Goal: Task Accomplishment & Management: Manage account settings

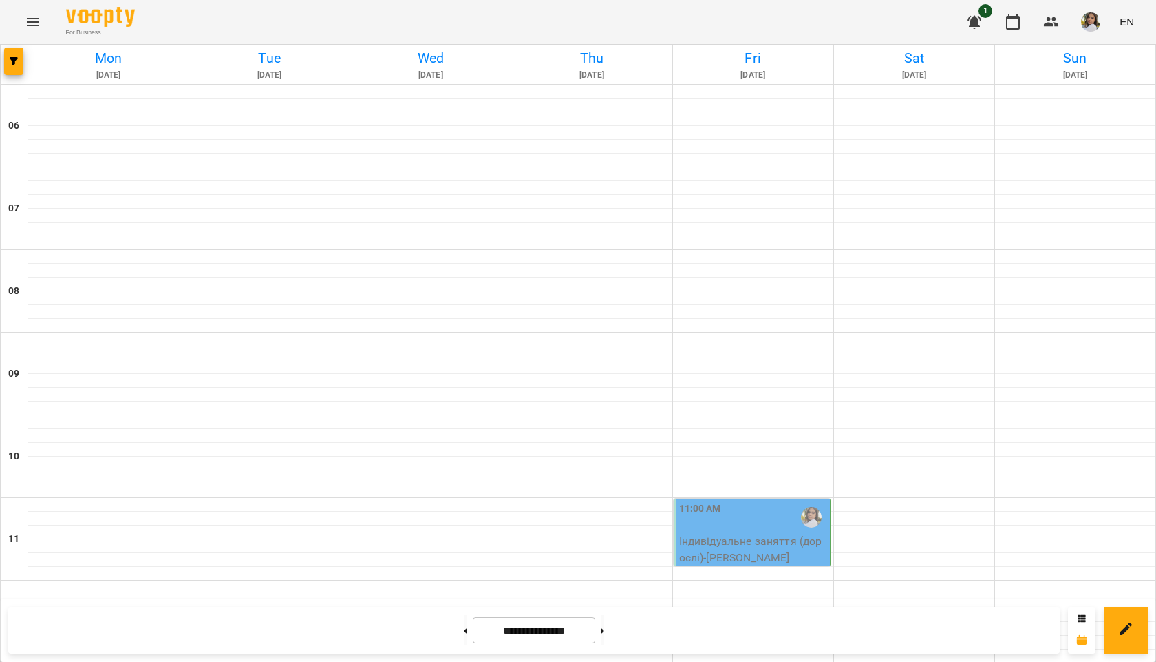
scroll to position [201, 0]
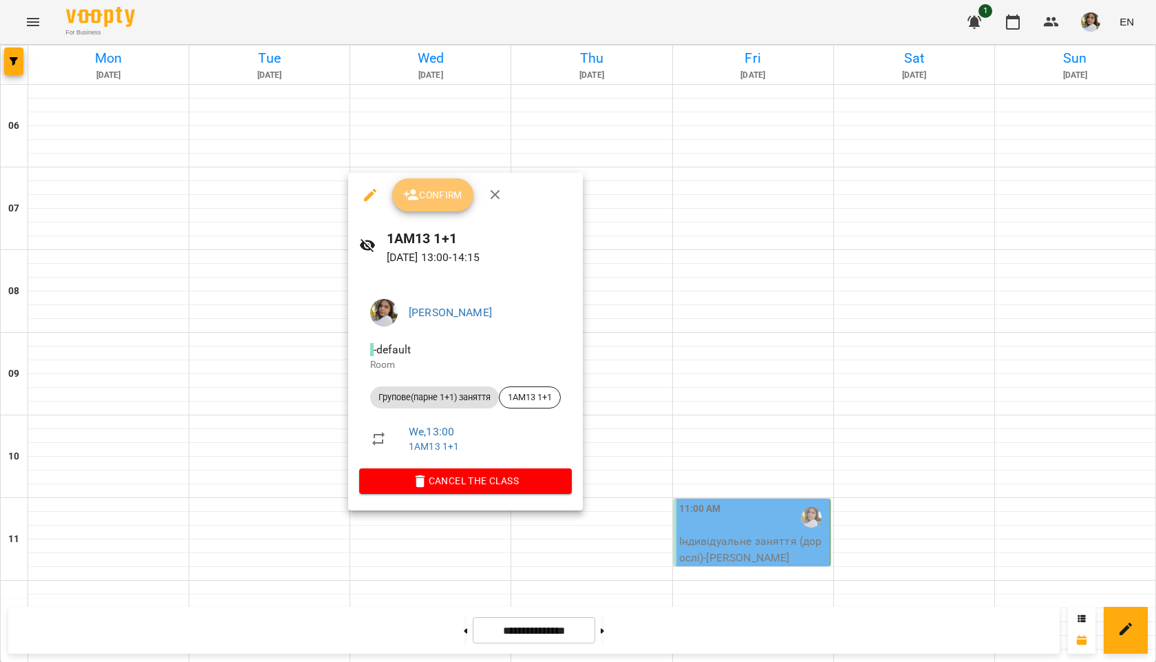
click at [429, 200] on span "Confirm" at bounding box center [432, 195] width 59 height 17
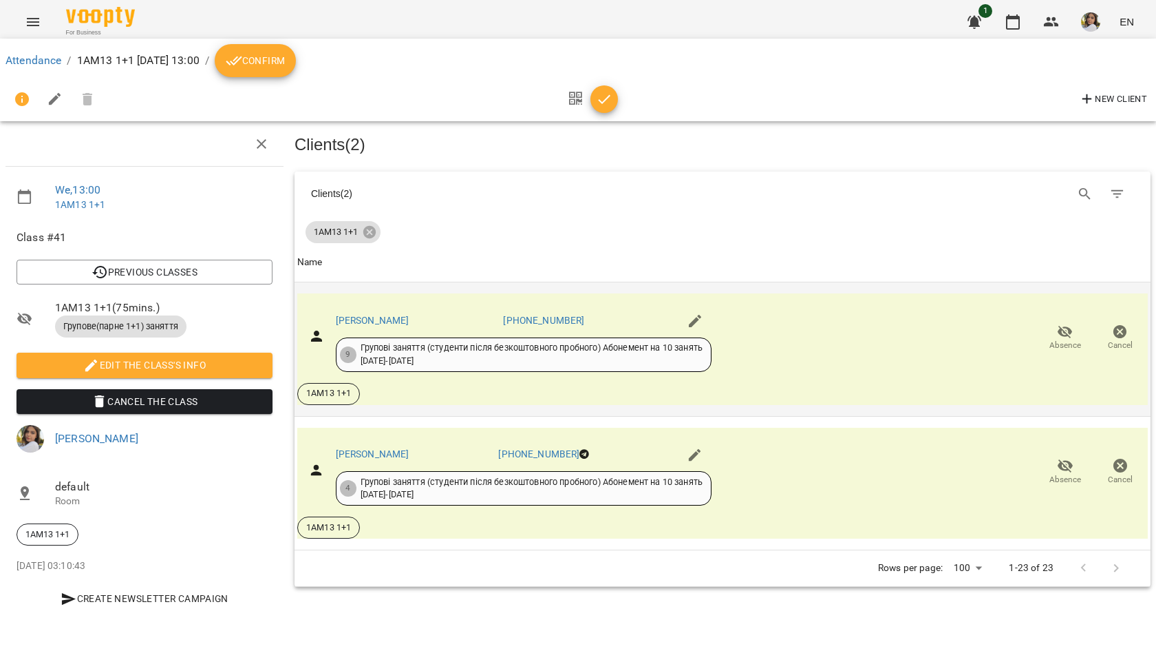
click at [1068, 345] on span "Absence" at bounding box center [1066, 345] width 32 height 12
click at [610, 99] on icon "button" at bounding box center [604, 99] width 17 height 17
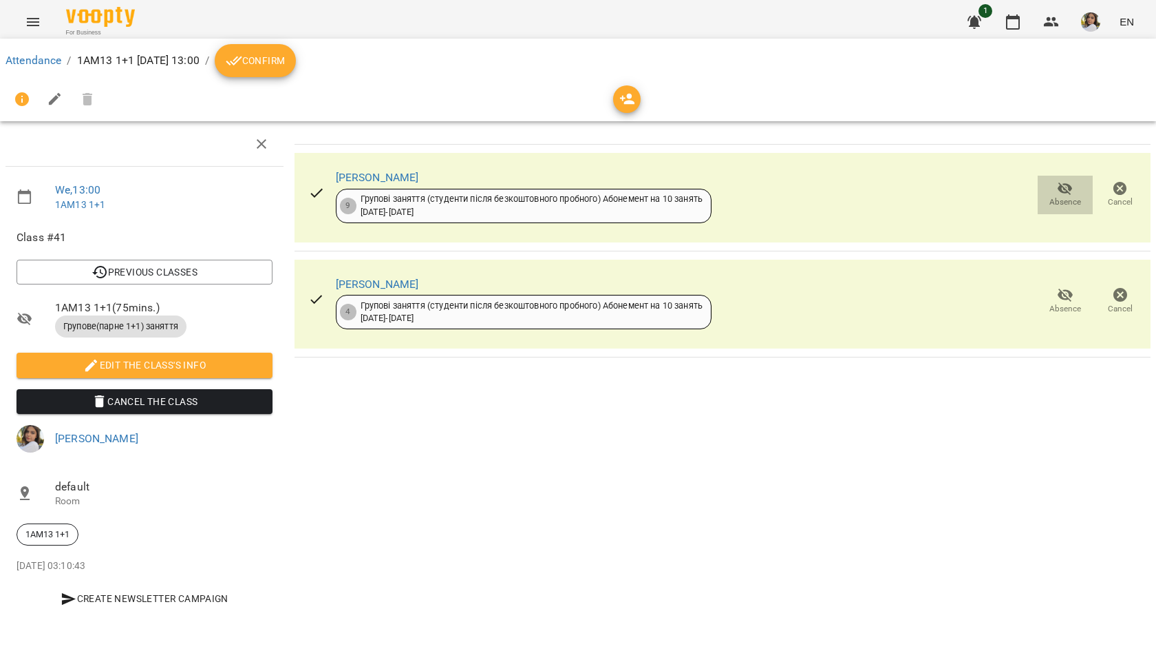
click at [1064, 195] on icon "button" at bounding box center [1065, 188] width 17 height 17
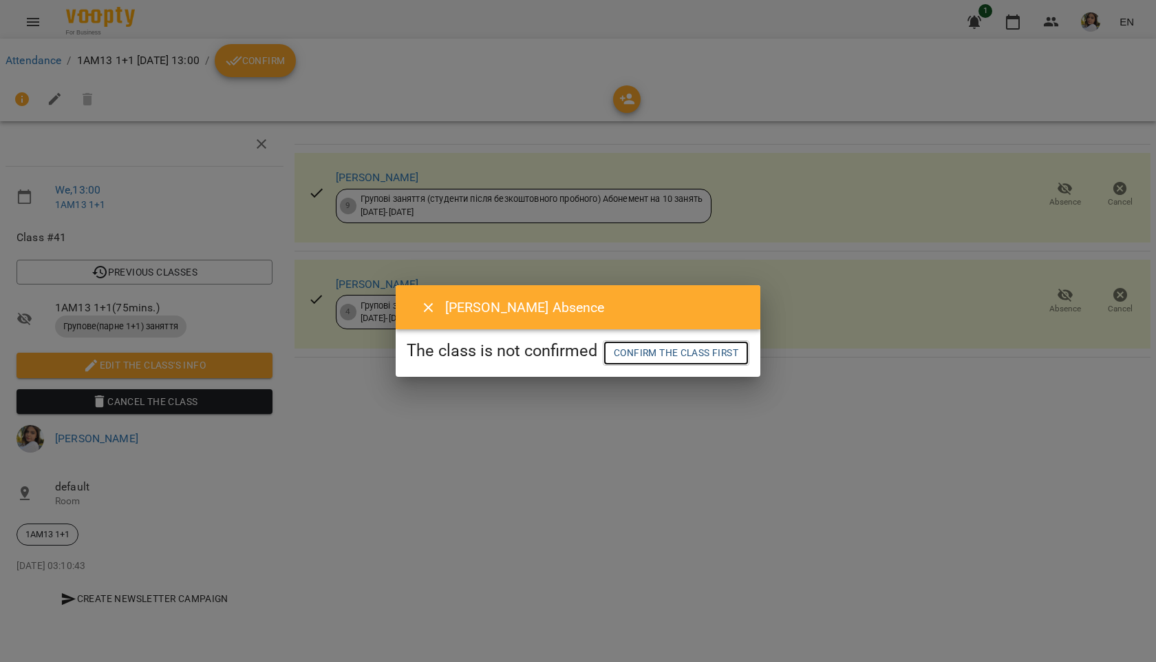
click at [661, 355] on span "Confirm the class first" at bounding box center [676, 352] width 125 height 17
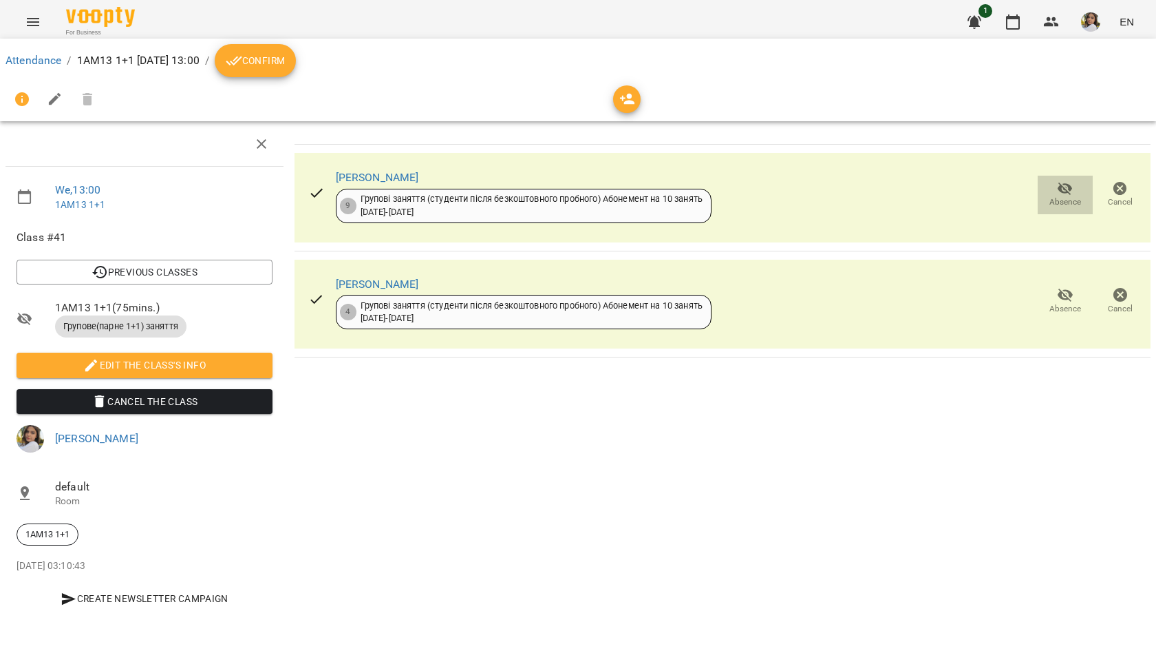
click at [1062, 196] on icon "button" at bounding box center [1065, 188] width 17 height 17
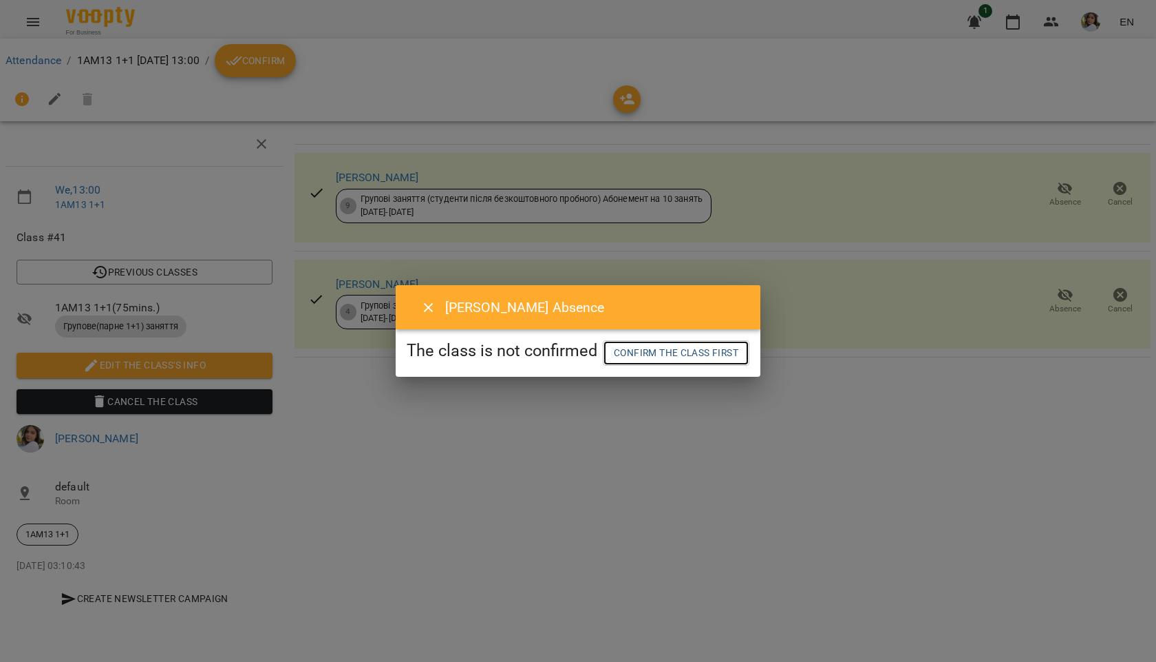
click at [696, 359] on span "Confirm the class first" at bounding box center [676, 352] width 125 height 17
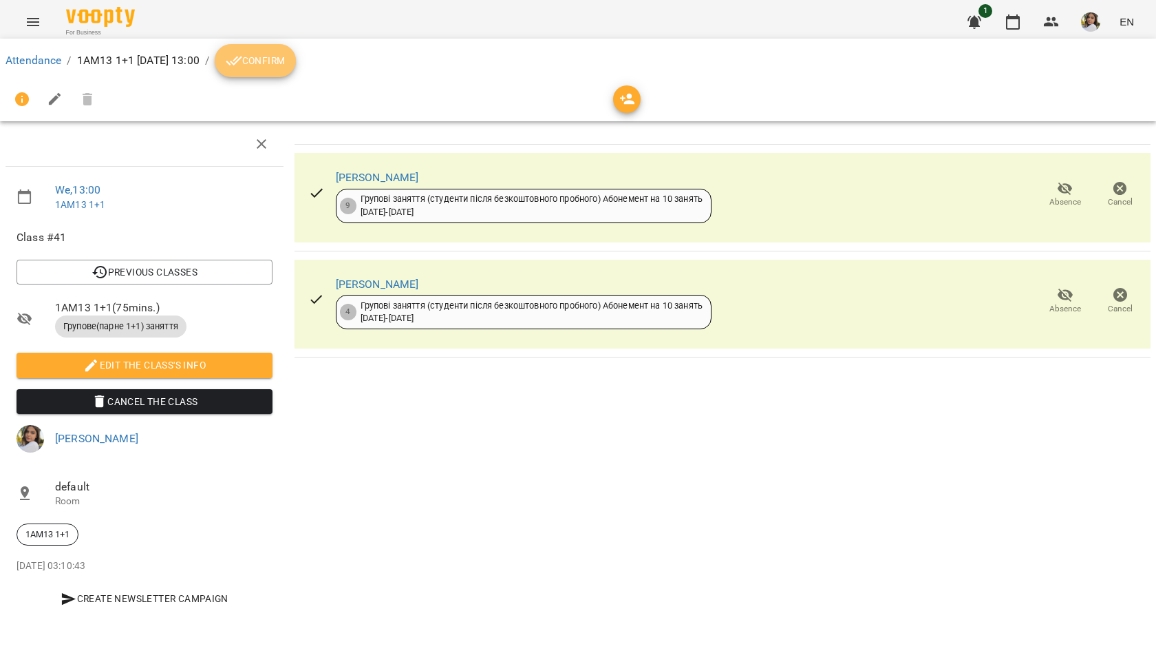
click at [242, 65] on icon "breadcrumb" at bounding box center [234, 60] width 17 height 17
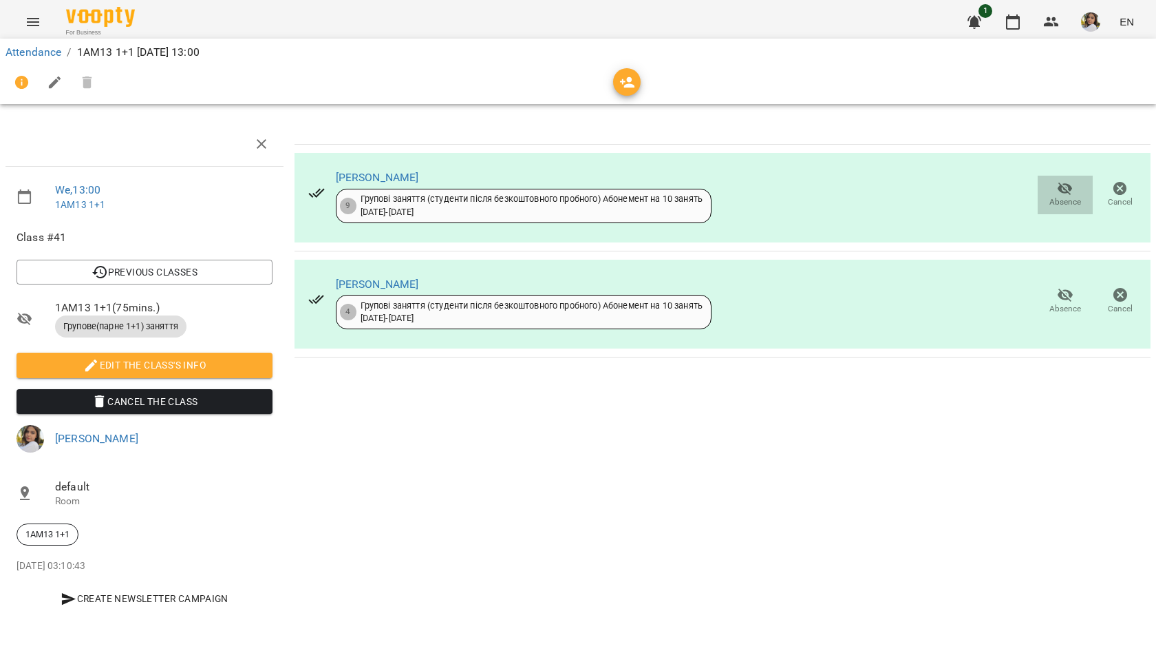
click at [1075, 197] on span "Absence" at bounding box center [1066, 202] width 32 height 12
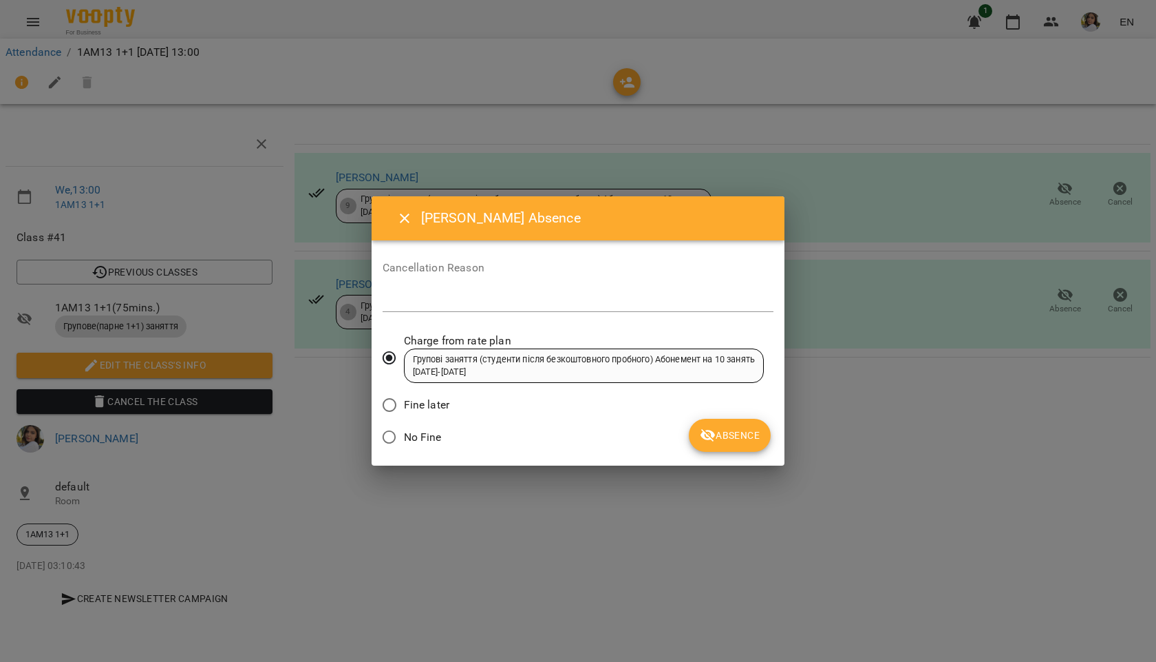
click at [546, 308] on div "*" at bounding box center [578, 301] width 391 height 22
type textarea "**********"
click at [728, 441] on span "Absence" at bounding box center [730, 435] width 60 height 17
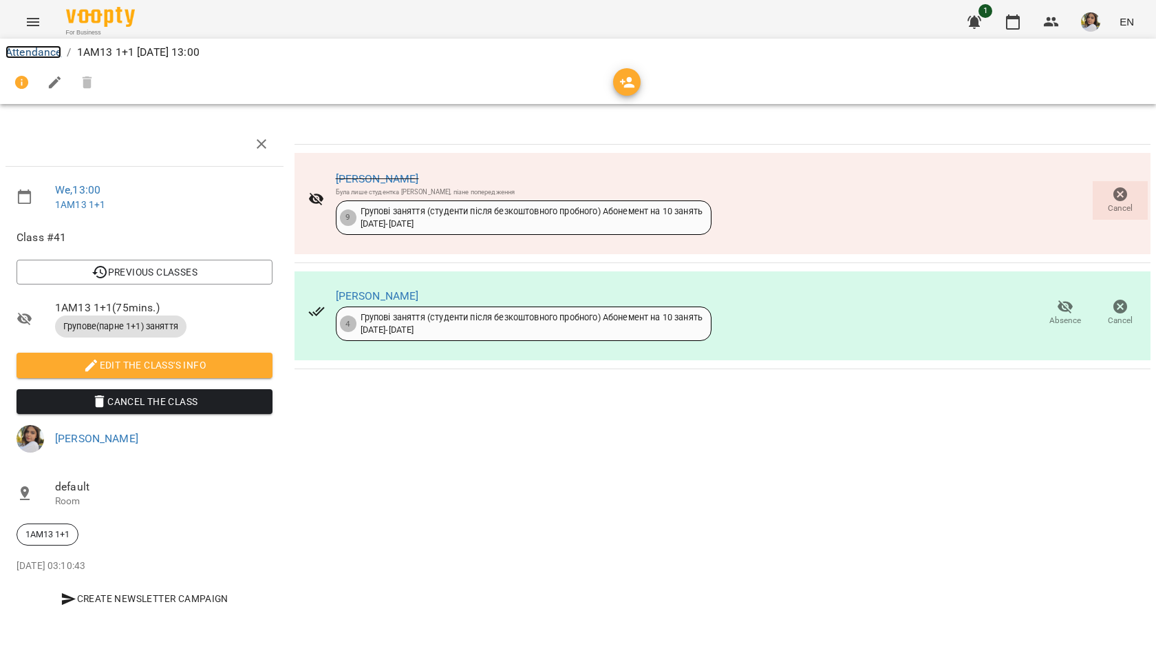
click at [46, 53] on link "Attendance" at bounding box center [34, 51] width 56 height 13
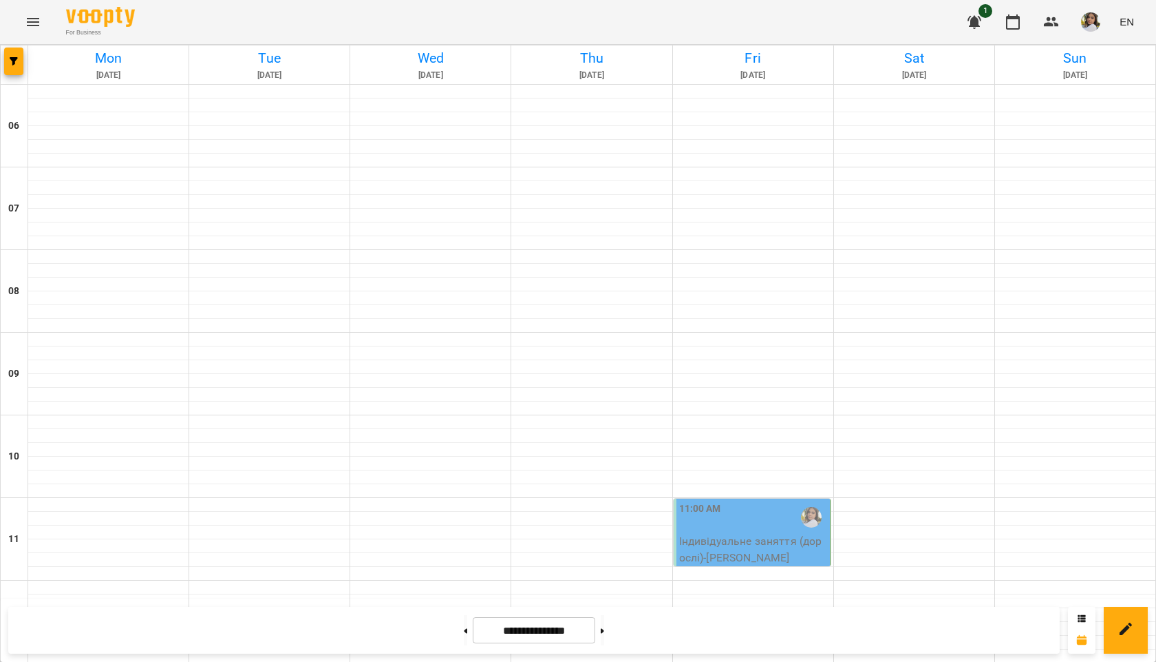
scroll to position [889, 0]
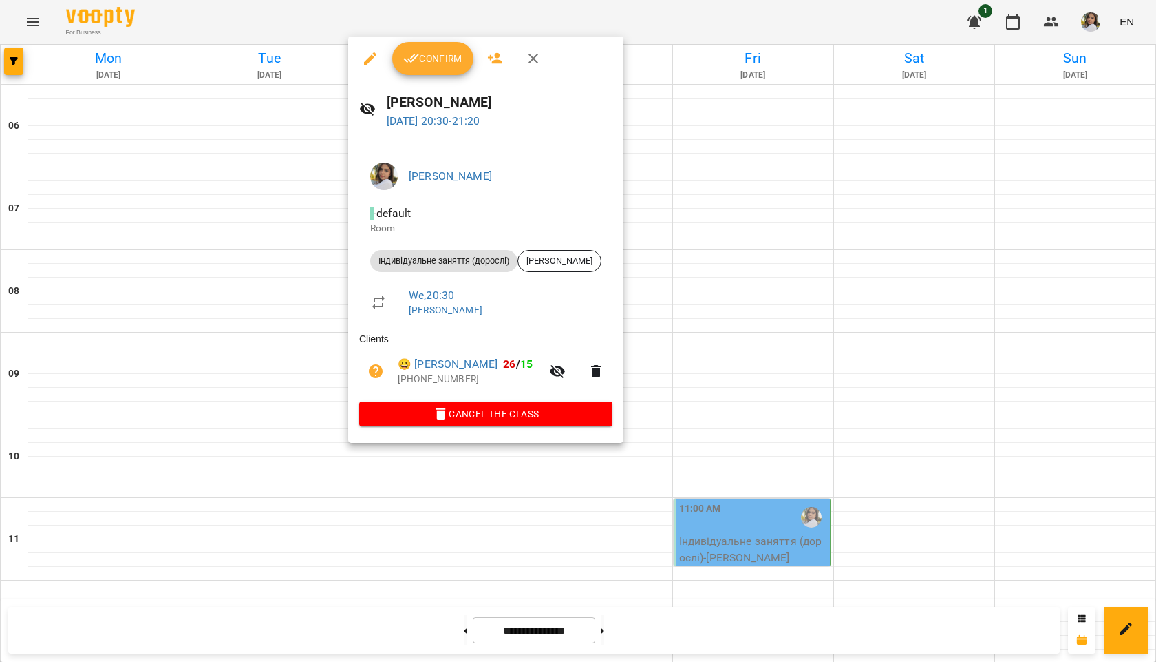
click at [491, 430] on div "[PERSON_NAME] - default Room Індивідуальне заняття (дорослі) [PERSON_NAME] We ,…" at bounding box center [485, 291] width 275 height 302
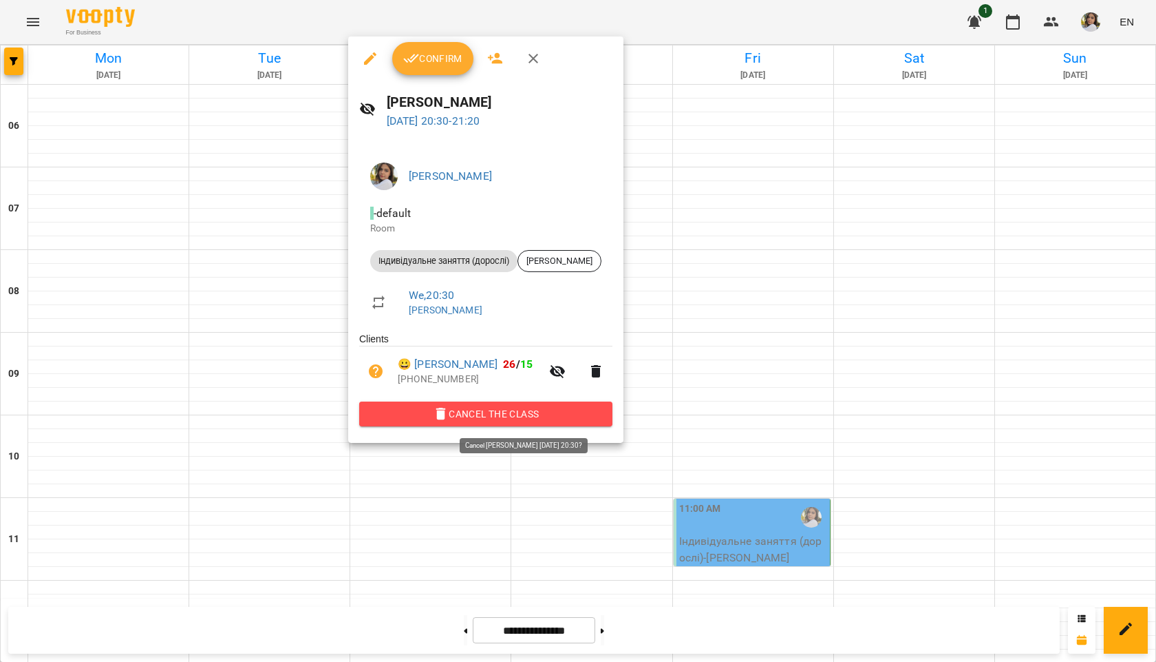
click at [450, 419] on icon "button" at bounding box center [441, 413] width 17 height 17
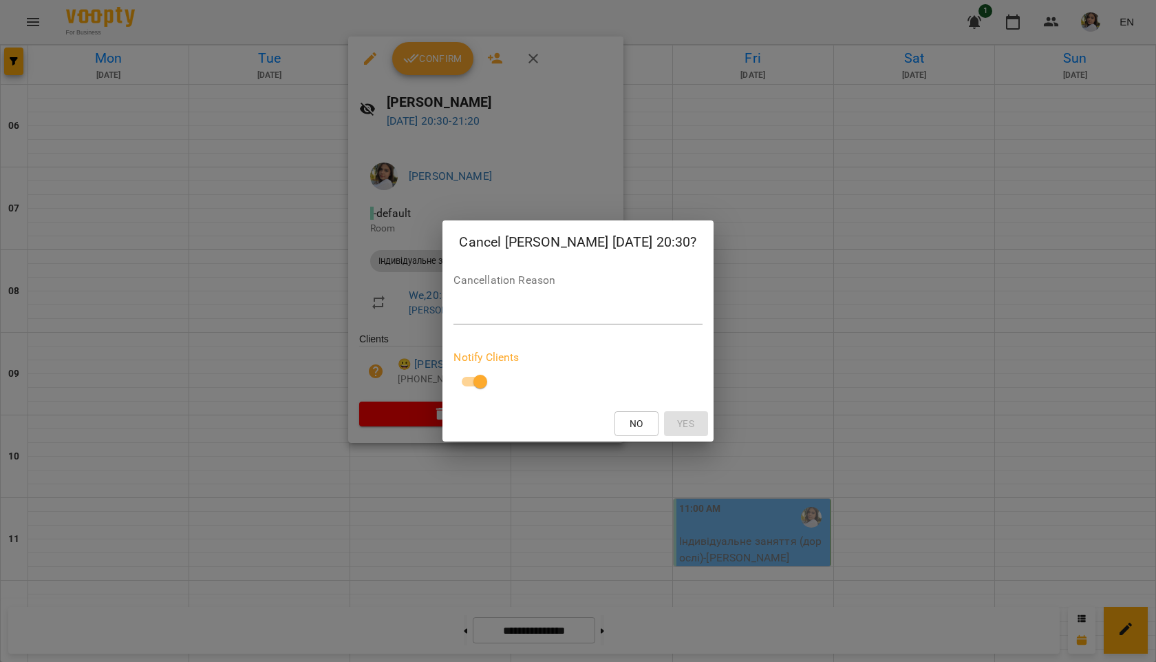
click at [484, 325] on div "Cancellation Reason *" at bounding box center [578, 302] width 249 height 55
click at [486, 313] on textarea at bounding box center [578, 312] width 249 height 13
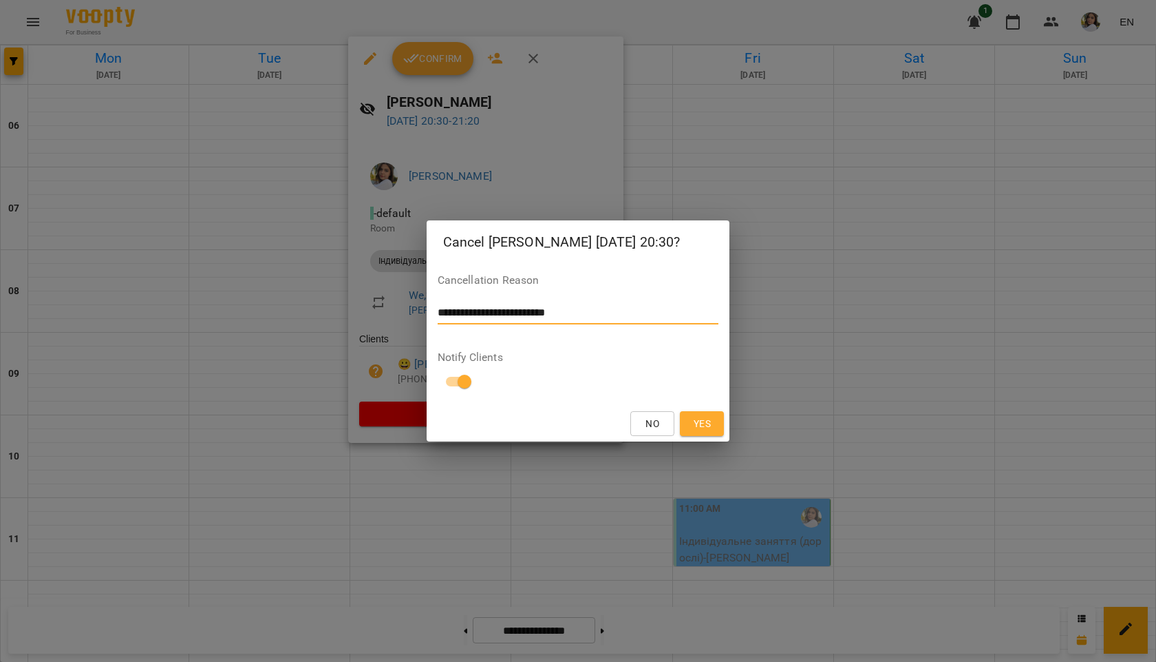
type textarea "**********"
click at [716, 420] on button "Yes" at bounding box center [702, 423] width 44 height 25
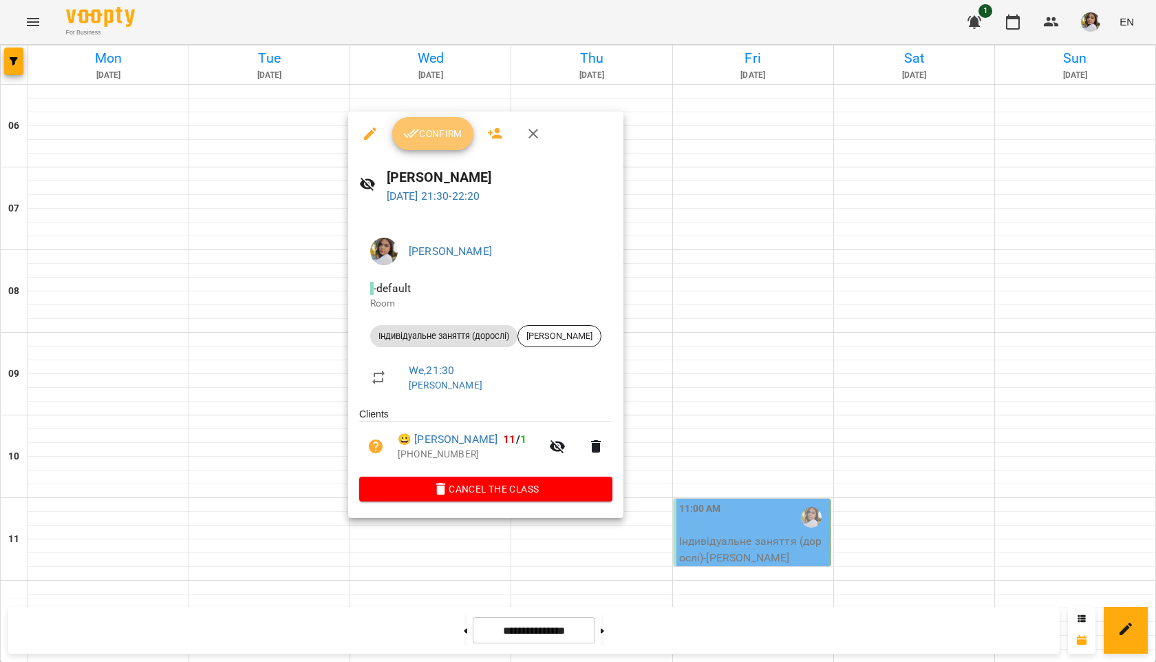
click at [430, 141] on span "Confirm" at bounding box center [432, 133] width 59 height 17
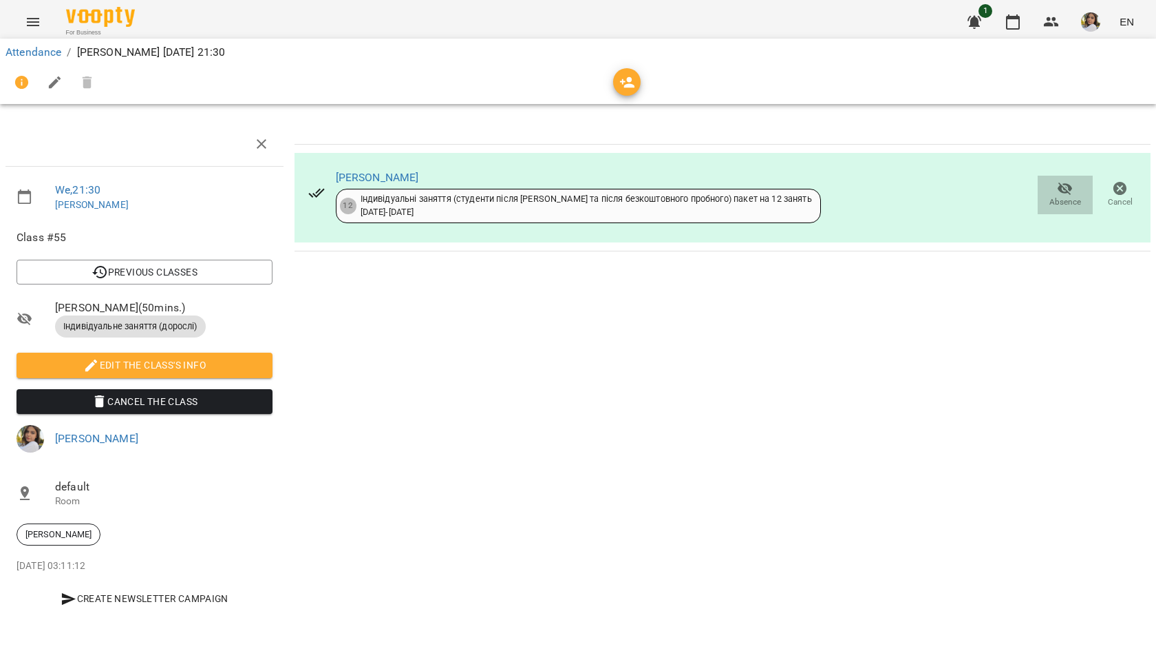
click at [1075, 198] on span "Absence" at bounding box center [1066, 202] width 32 height 12
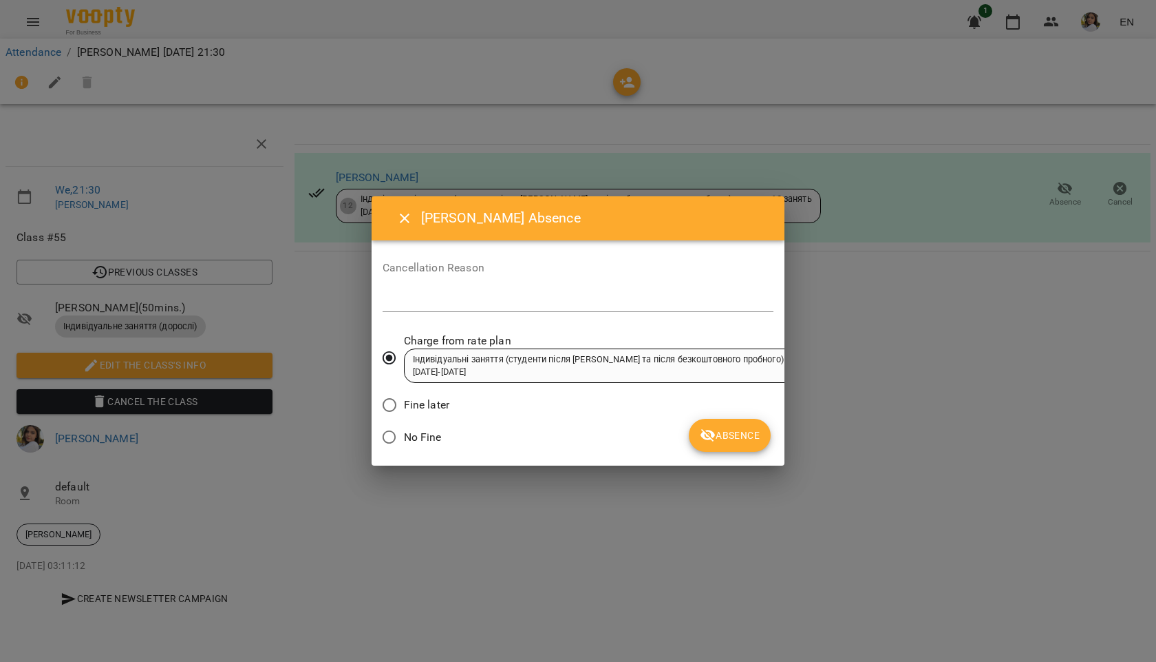
click at [561, 304] on div "*" at bounding box center [578, 301] width 391 height 22
type textarea "**********"
click at [747, 419] on button "Absence" at bounding box center [730, 435] width 82 height 33
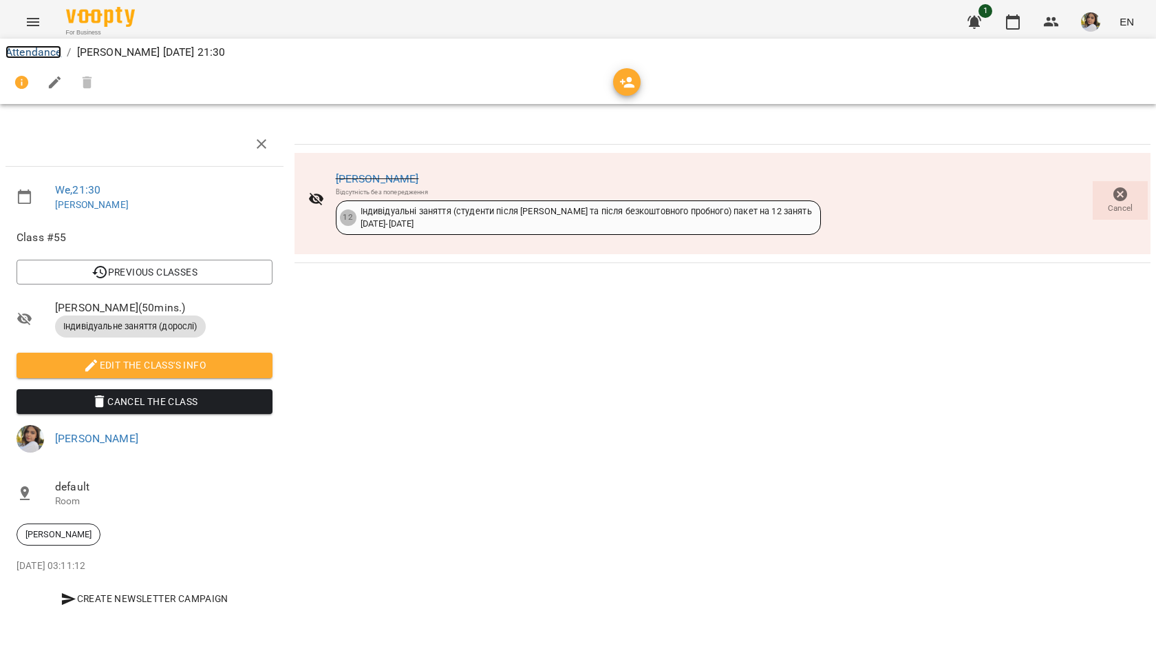
click at [48, 52] on link "Attendance" at bounding box center [34, 51] width 56 height 13
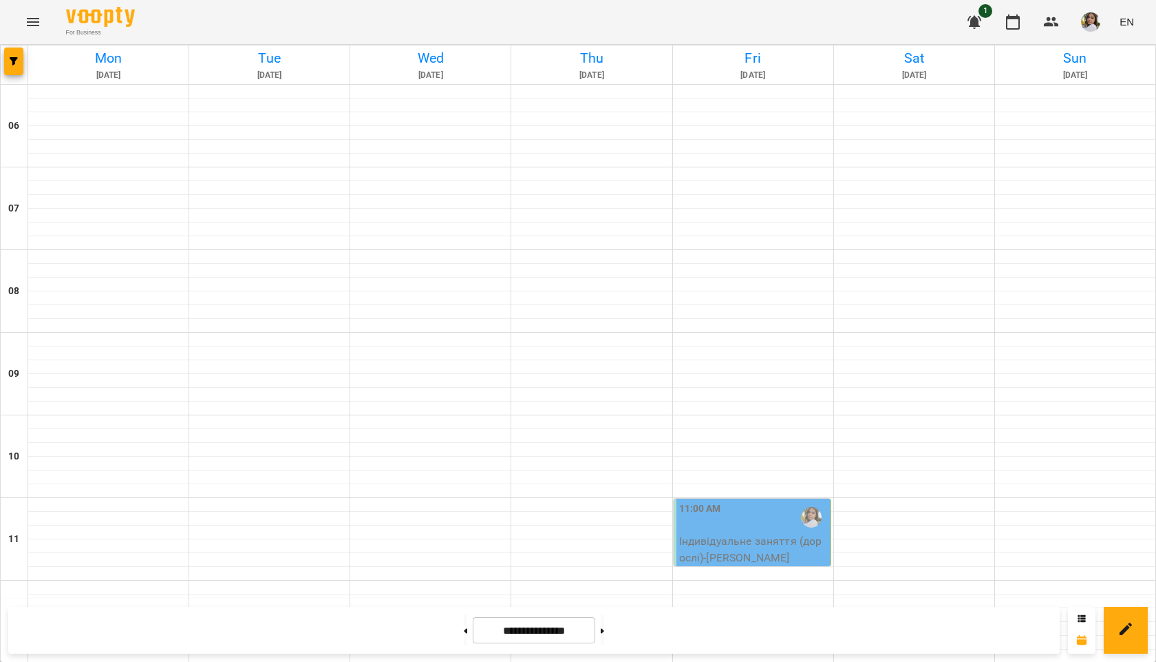
scroll to position [889, 0]
